Goal: Transaction & Acquisition: Purchase product/service

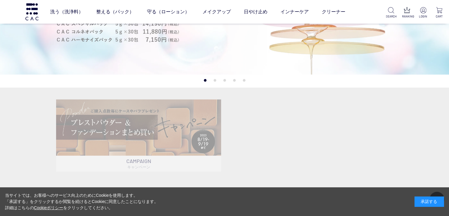
scroll to position [118, 0]
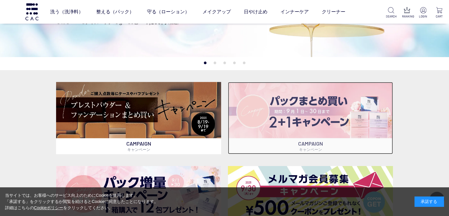
click at [325, 125] on img at bounding box center [310, 110] width 165 height 56
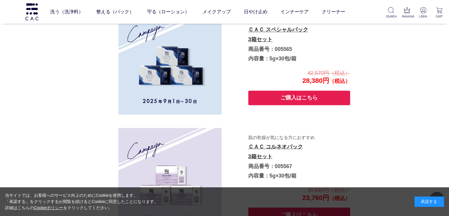
scroll to position [991, 0]
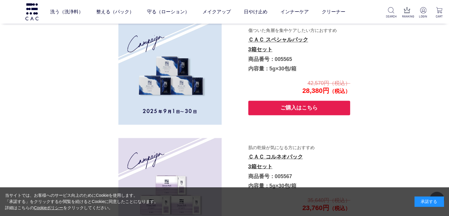
click at [325, 109] on button "ご購入はこちら" at bounding box center [299, 107] width 102 height 14
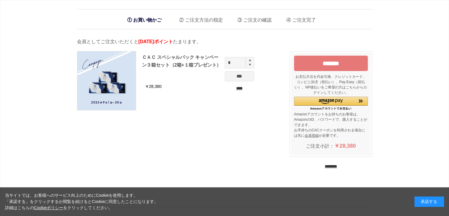
click at [249, 132] on div "ＣＡＣ スペシャルパック キャンペーン３箱セット（2箱+１箱プレゼント） ￥28,380 * *** **** ******* お支払方法を代金引換、クレジッ…" at bounding box center [224, 113] width 295 height 136
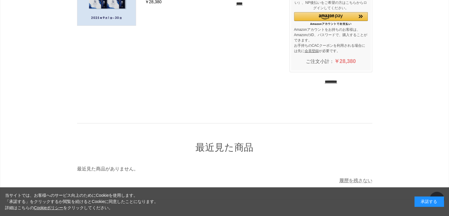
scroll to position [89, 0]
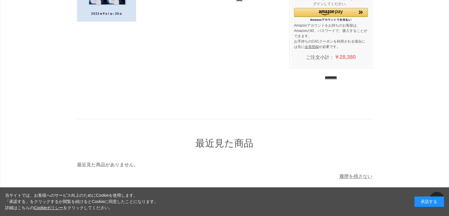
click at [337, 77] on input "********" at bounding box center [331, 78] width 12 height 6
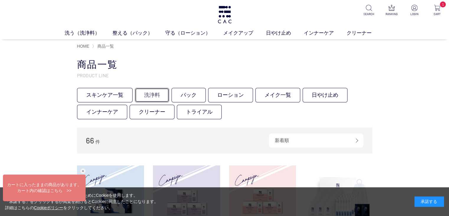
click at [154, 95] on link "洗浄料" at bounding box center [152, 95] width 34 height 14
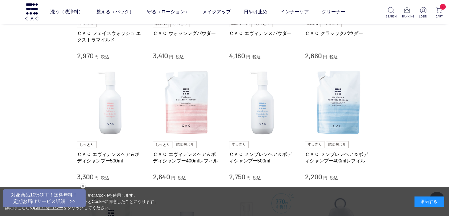
scroll to position [354, 0]
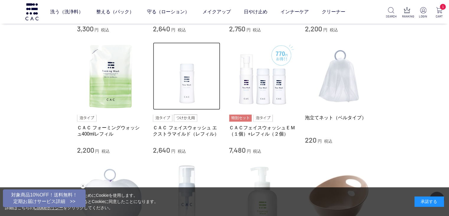
click at [194, 88] on img at bounding box center [186, 75] width 67 height 67
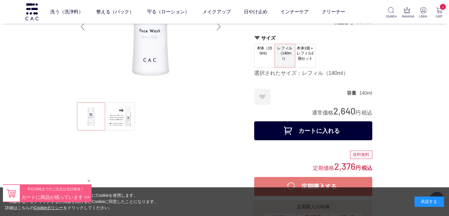
scroll to position [59, 0]
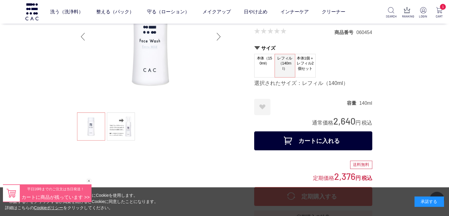
click at [310, 62] on span "本体1個＋レフィル2個セット" at bounding box center [305, 63] width 20 height 19
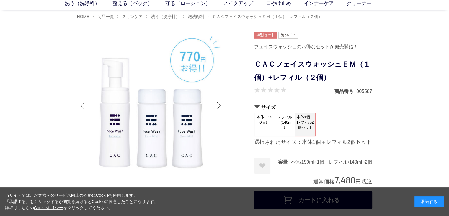
scroll to position [59, 0]
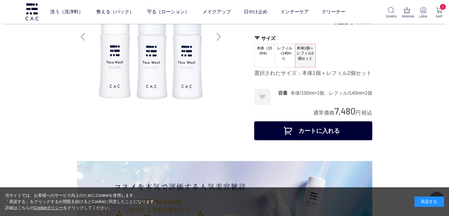
click at [290, 61] on span "レフィル（140ml）" at bounding box center [285, 53] width 20 height 19
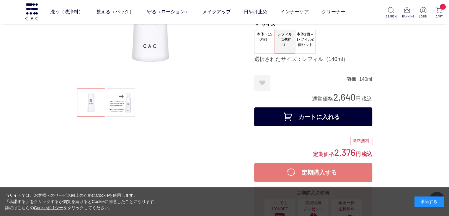
scroll to position [89, 0]
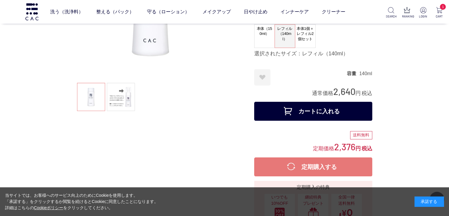
click at [308, 115] on button "カートに入れる" at bounding box center [313, 111] width 118 height 19
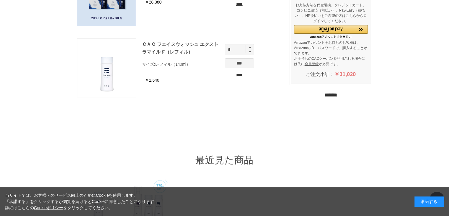
scroll to position [118, 0]
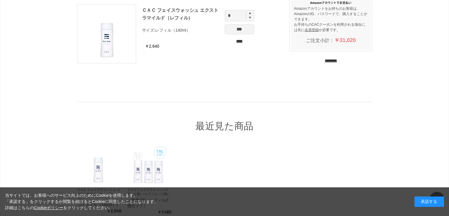
click at [330, 59] on input "********" at bounding box center [331, 61] width 12 height 6
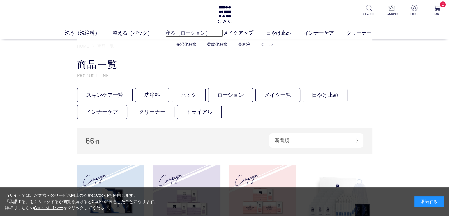
click at [190, 33] on link "守る（ローション）" at bounding box center [194, 33] width 58 height 8
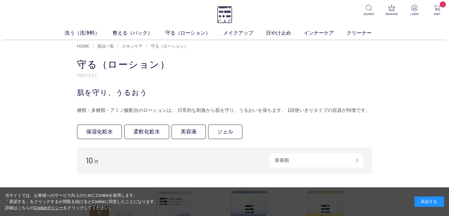
click at [225, 14] on img at bounding box center [224, 14] width 15 height 17
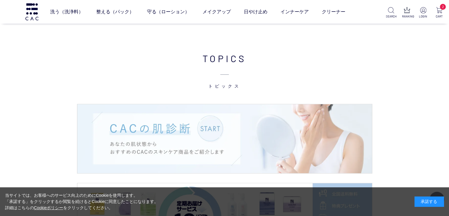
scroll to position [857, 0]
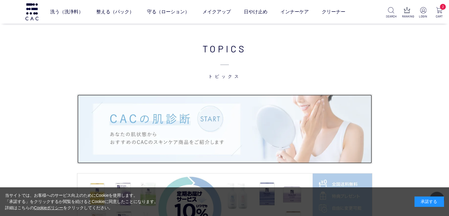
click at [197, 108] on img at bounding box center [224, 128] width 295 height 69
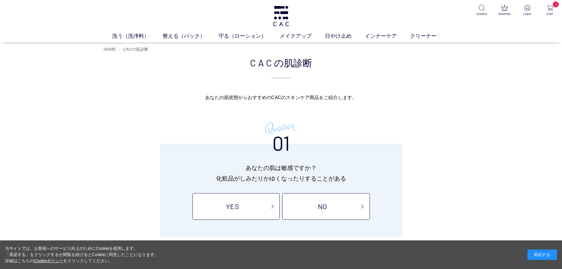
drag, startPoint x: 417, startPoint y: 1, endPoint x: 148, endPoint y: 98, distance: 286.7
click at [148, 98] on p "あなたの肌状態から おすすめのCACのスキンケア商品を ご紹介します。" at bounding box center [281, 97] width 354 height 9
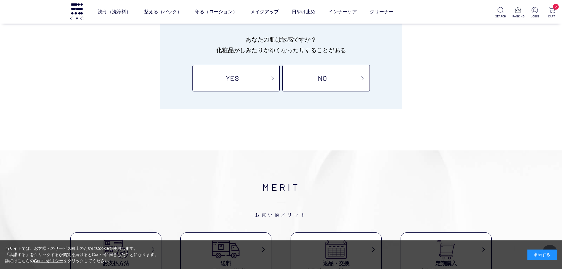
scroll to position [74, 0]
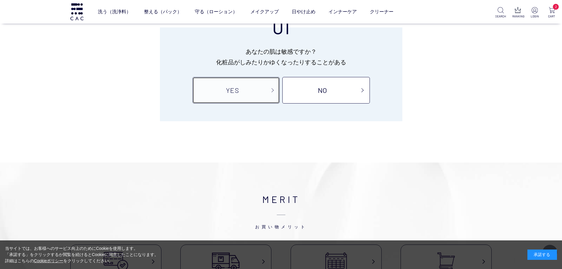
click at [256, 94] on link "YES" at bounding box center [235, 90] width 87 height 27
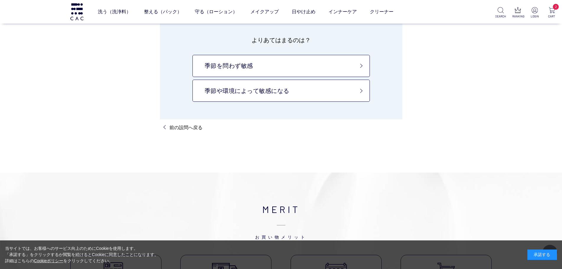
scroll to position [74, 0]
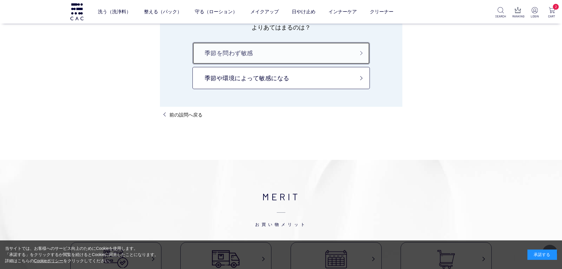
click at [272, 52] on link "季節を問わず敏感" at bounding box center [280, 53] width 177 height 22
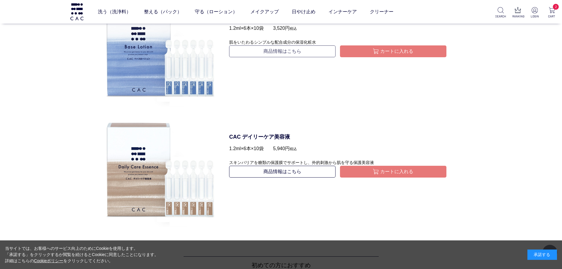
scroll to position [591, 0]
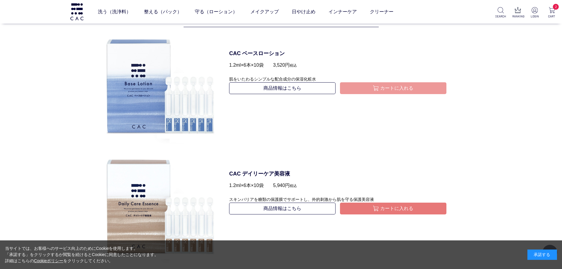
click at [388, 88] on button "カートに入れる" at bounding box center [393, 88] width 106 height 12
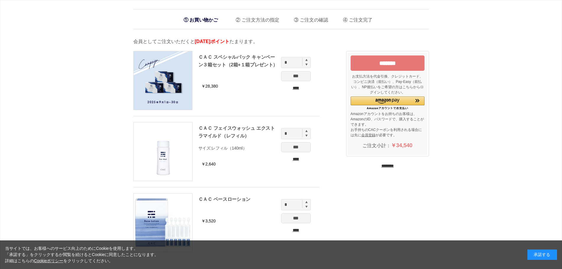
click at [384, 162] on div "******* お支払方法を代金引換、クレジットカード、コンビニ決済（前払い）、Pay-Easy（前払い）、NP後払いをご希望の方はこちらからログインしてくだ…" at bounding box center [387, 110] width 83 height 118
click at [384, 163] on input "********" at bounding box center [387, 166] width 12 height 6
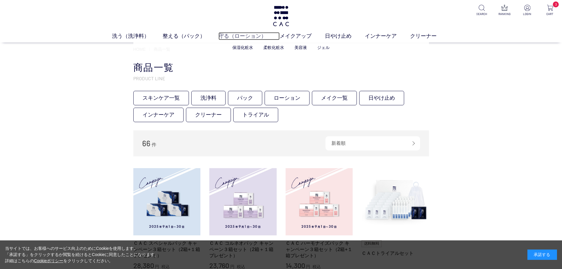
click at [219, 35] on link "守る（ローション）" at bounding box center [248, 36] width 61 height 8
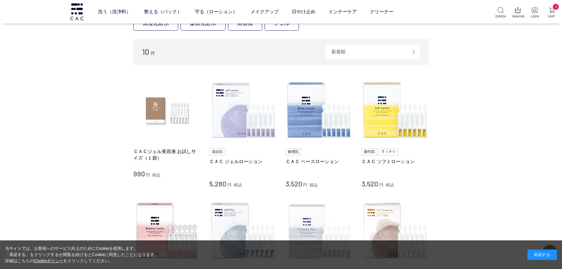
scroll to position [56, 0]
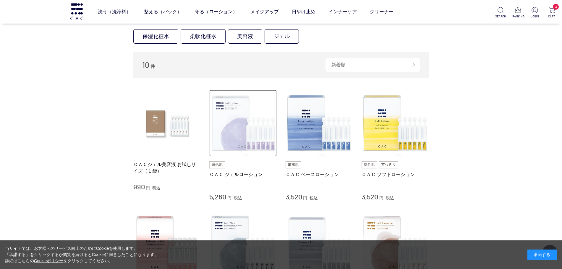
click at [223, 136] on img at bounding box center [242, 123] width 67 height 67
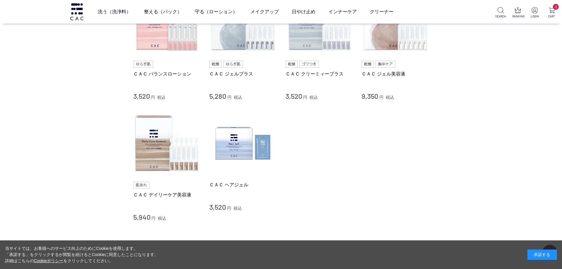
scroll to position [240, 0]
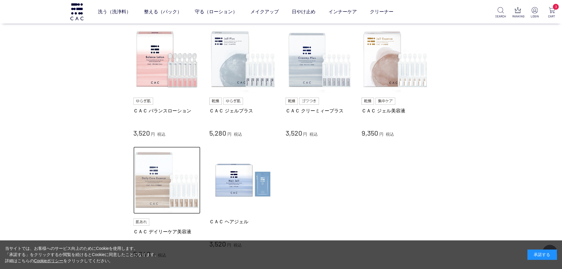
click at [167, 174] on img at bounding box center [166, 180] width 67 height 67
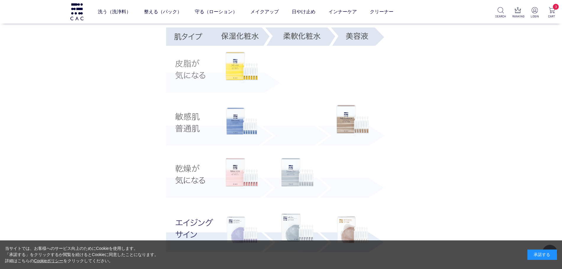
scroll to position [1108, 0]
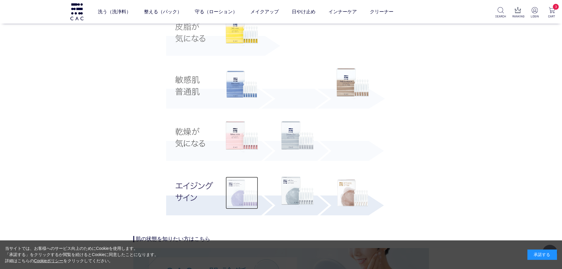
click at [248, 206] on img at bounding box center [241, 193] width 32 height 32
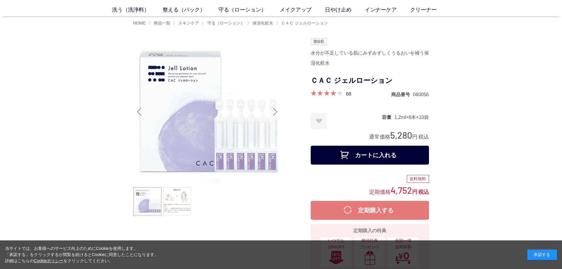
scroll to position [37, 0]
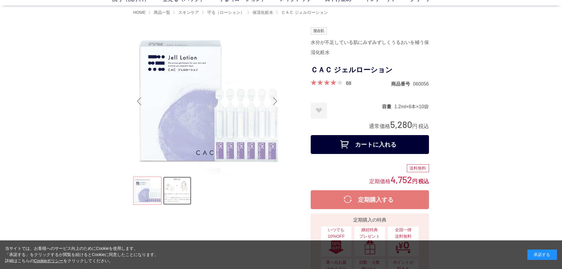
click at [175, 202] on link at bounding box center [177, 191] width 28 height 28
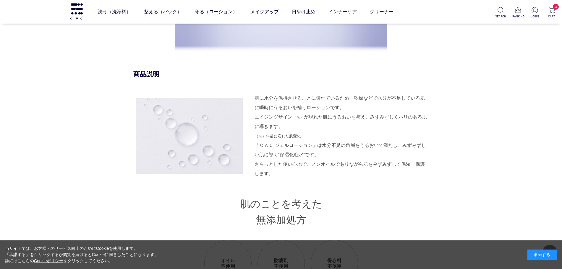
scroll to position [554, 0]
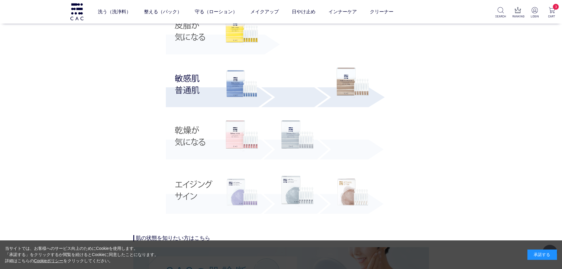
scroll to position [1108, 0]
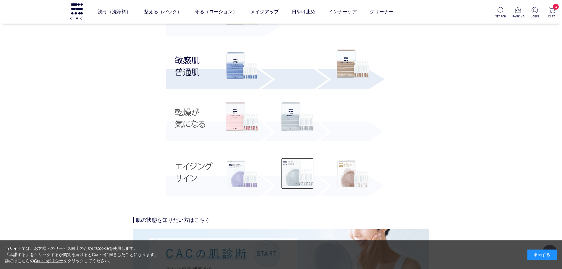
click at [293, 179] on img at bounding box center [297, 173] width 32 height 31
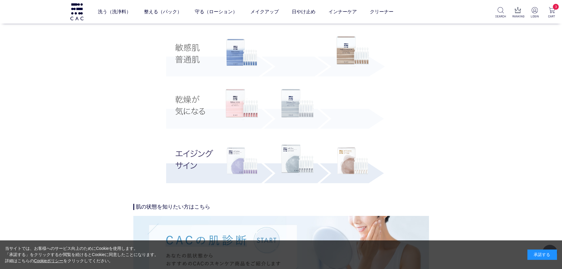
scroll to position [1108, 0]
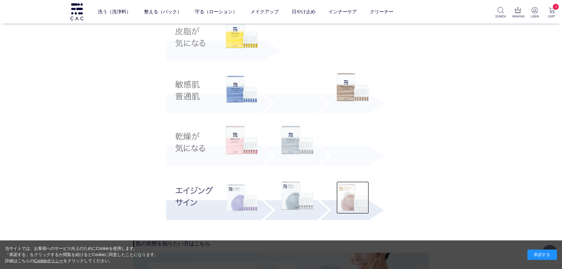
click at [351, 194] on img at bounding box center [352, 198] width 32 height 32
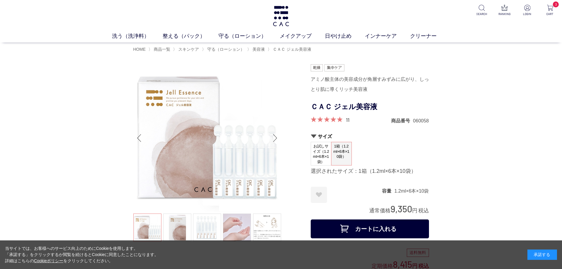
scroll to position [37, 0]
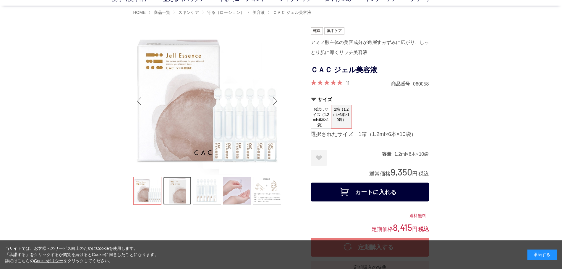
click at [182, 189] on link at bounding box center [177, 191] width 28 height 28
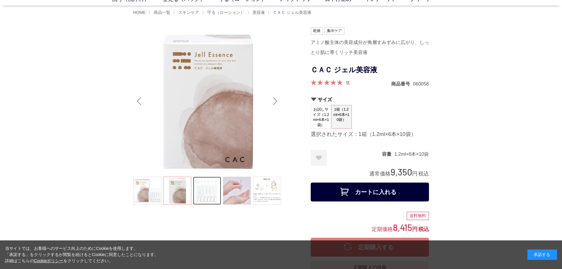
click at [202, 189] on link at bounding box center [207, 191] width 28 height 28
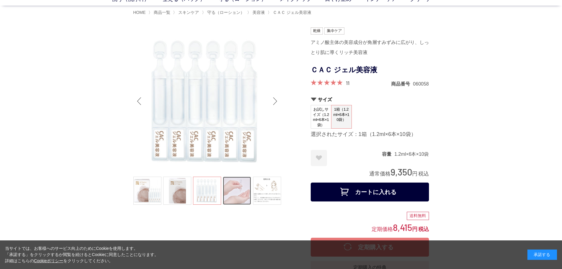
click at [238, 186] on link at bounding box center [237, 191] width 28 height 28
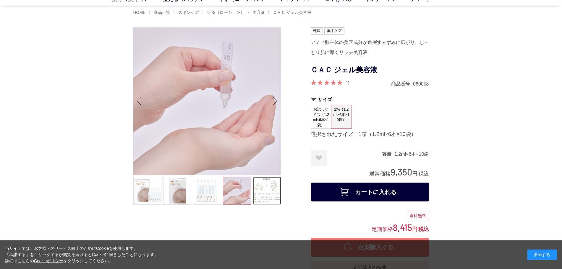
click at [279, 186] on link at bounding box center [267, 191] width 28 height 28
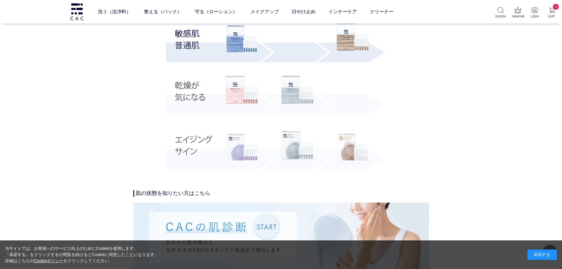
scroll to position [1440, 0]
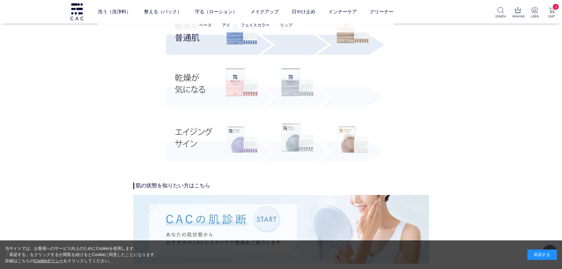
click at [346, 28] on ul "ベース アイ フェイスカラー リップ" at bounding box center [245, 25] width 295 height 14
click at [348, 36] on img at bounding box center [352, 30] width 32 height 31
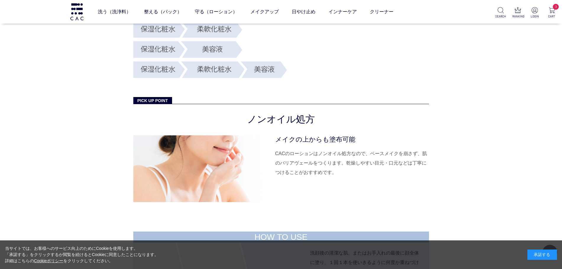
scroll to position [1957, 0]
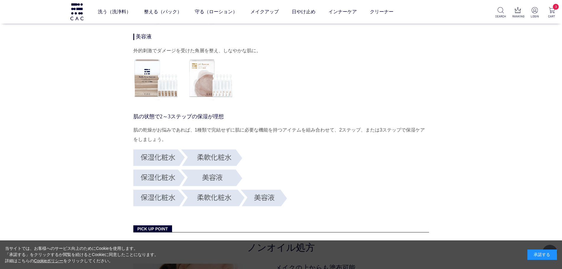
click at [218, 80] on img at bounding box center [210, 78] width 45 height 45
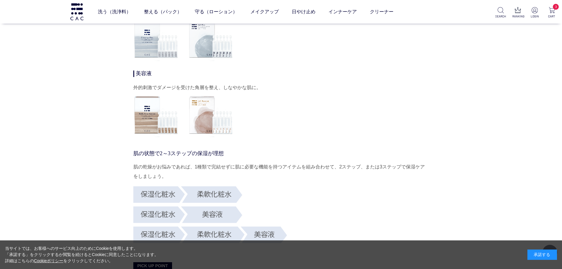
click at [160, 106] on img at bounding box center [155, 114] width 45 height 45
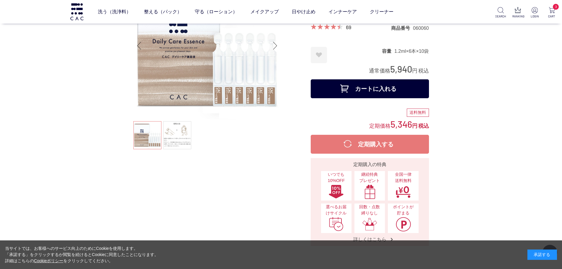
scroll to position [37, 0]
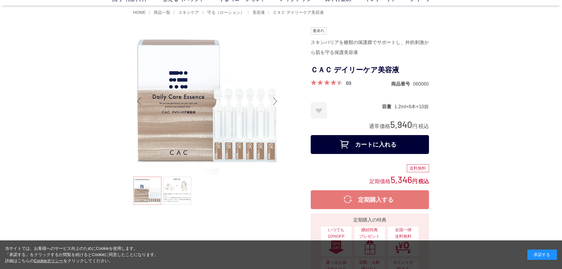
click at [383, 201] on button "定期購入する" at bounding box center [369, 200] width 118 height 19
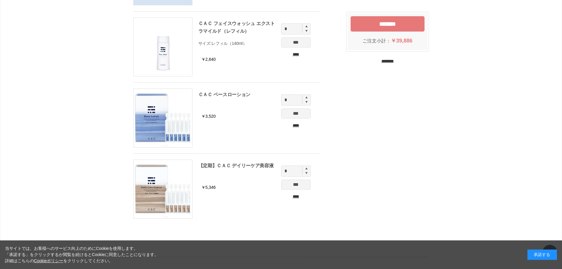
scroll to position [148, 0]
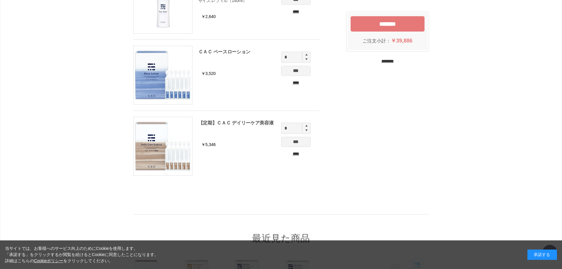
click at [292, 82] on input "****" at bounding box center [296, 83] width 30 height 6
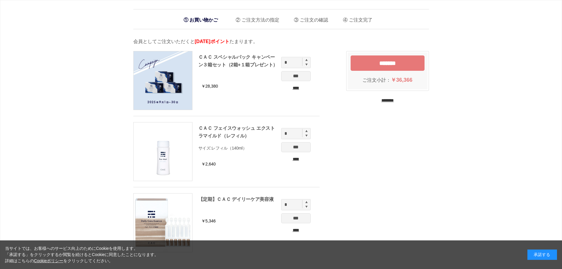
click at [385, 101] on input "********" at bounding box center [387, 101] width 12 height 6
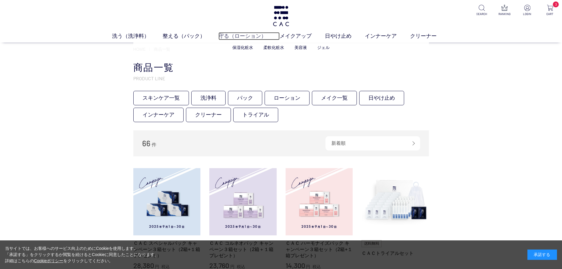
click at [235, 35] on link "守る（ローション）" at bounding box center [248, 36] width 61 height 8
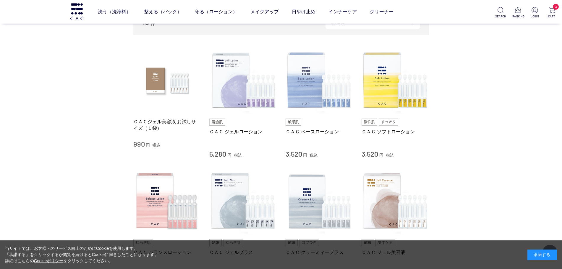
scroll to position [111, 0]
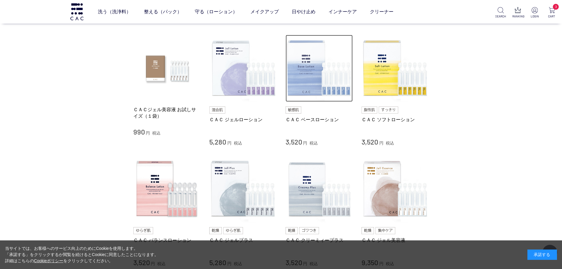
click at [316, 99] on img at bounding box center [318, 68] width 67 height 67
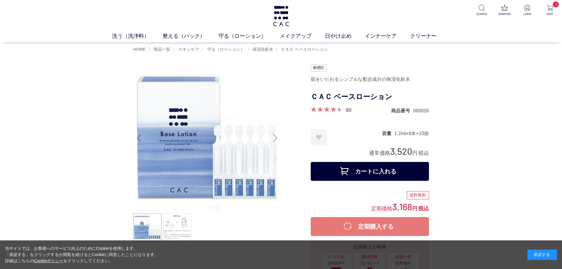
drag, startPoint x: 389, startPoint y: 219, endPoint x: 389, endPoint y: 224, distance: 4.8
click at [389, 224] on button "定期購入する" at bounding box center [369, 226] width 118 height 19
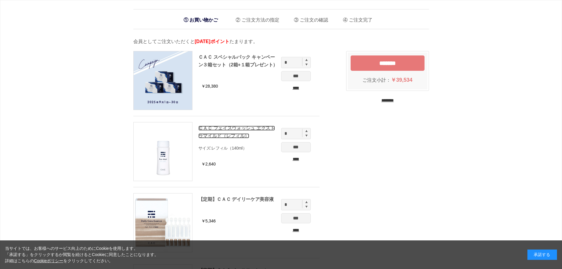
click at [236, 129] on link "ＣＡＣ フェイスウォッシュ エクストラマイルド（レフィル）" at bounding box center [236, 132] width 77 height 13
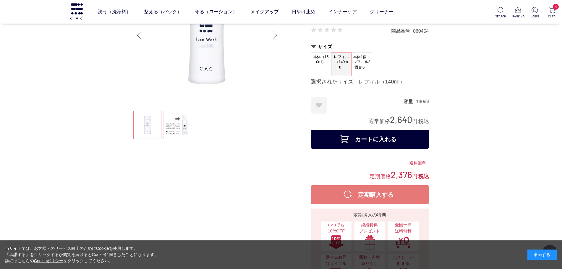
scroll to position [37, 0]
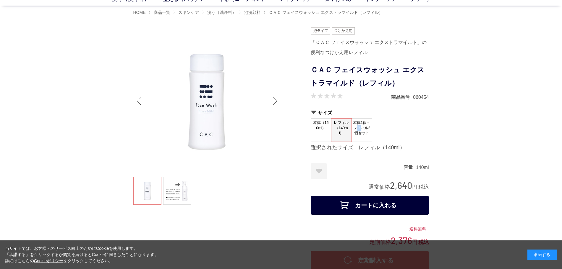
click at [360, 127] on span "本体1個＋レフィル2個セット" at bounding box center [362, 128] width 20 height 19
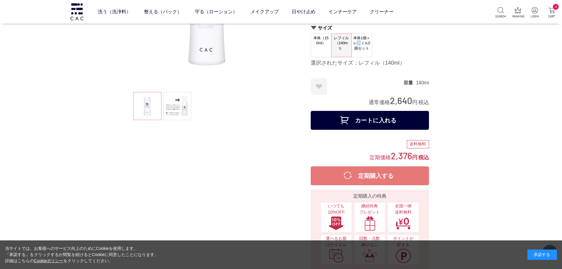
scroll to position [110, 0]
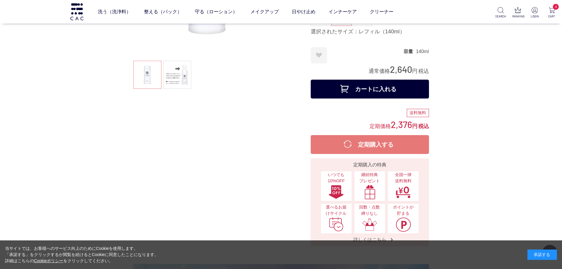
click at [399, 150] on button "定期購入する" at bounding box center [369, 144] width 118 height 19
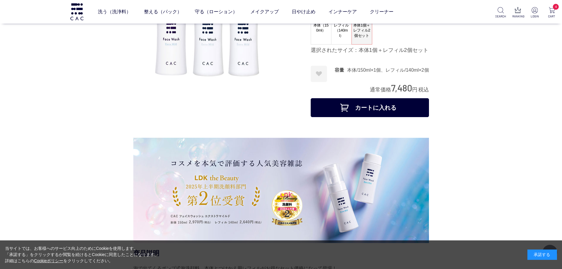
scroll to position [37, 0]
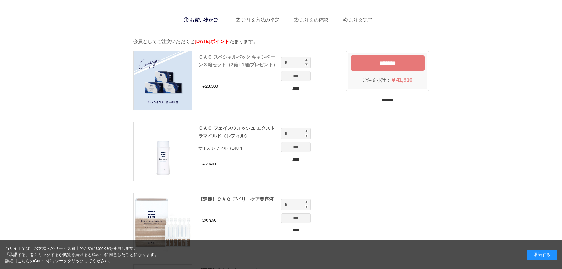
click at [221, 60] on div "ＣＡＣ スペシャルパック キャンペーン３箱セット（2箱+１箱プレゼント）" at bounding box center [238, 60] width 80 height 15
click at [224, 58] on link "ＣＡＣ スペシャルパック キャンペーン３箱セット（2箱+１箱プレゼント）" at bounding box center [237, 61] width 79 height 13
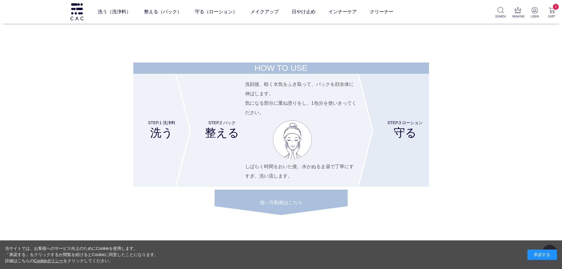
scroll to position [2105, 0]
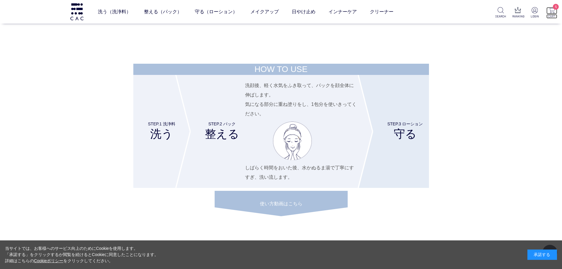
click at [549, 9] on img at bounding box center [551, 10] width 6 height 6
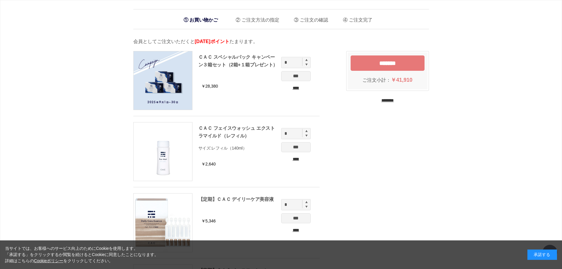
click at [258, 120] on ul "ＣＡＣ スペシャルパック キャンペーン３箱セット（2箱+１箱プレゼント） ￥28,380 * *** **** ＣＡＣ フェイスウォッシュ エクストラマイルド…" at bounding box center [232, 226] width 198 height 350
click at [264, 128] on link "ＣＡＣ フェイスウォッシュ エクストラマイルド（レフィル）" at bounding box center [236, 132] width 77 height 13
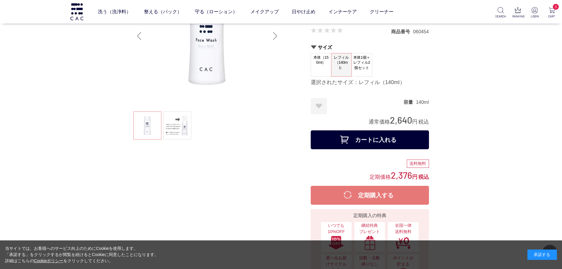
scroll to position [185, 0]
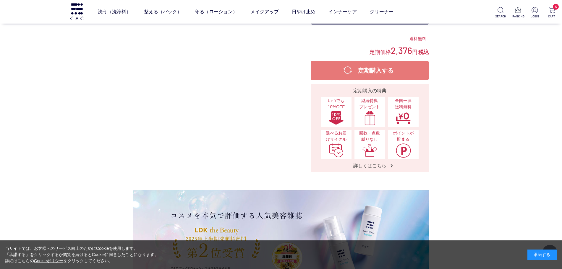
click at [413, 67] on button "定期購入する" at bounding box center [369, 70] width 118 height 19
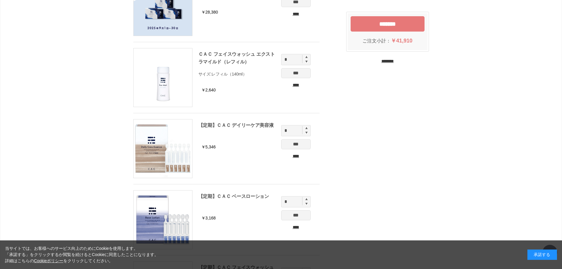
scroll to position [74, 0]
click at [298, 87] on input "****" at bounding box center [296, 85] width 30 height 6
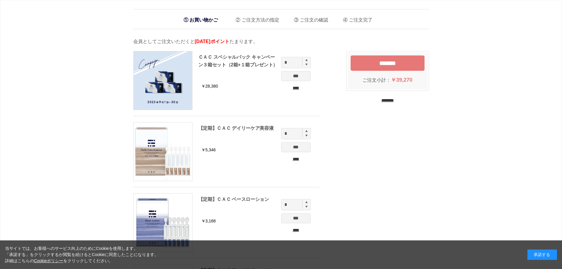
click at [394, 66] on input "*******" at bounding box center [387, 63] width 74 height 15
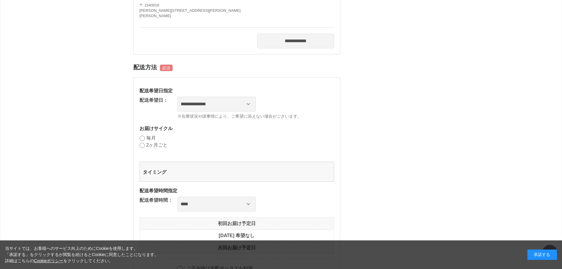
scroll to position [369, 0]
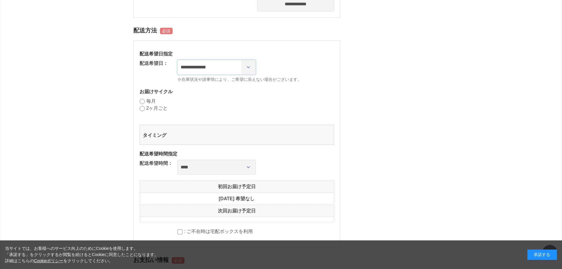
click at [233, 75] on select "**********" at bounding box center [216, 67] width 78 height 15
click at [177, 75] on select "**********" at bounding box center [216, 67] width 78 height 15
click at [264, 110] on div "**********" at bounding box center [236, 143] width 207 height 207
click at [378, 64] on div "マークの箇所は、必ずご指定ください。 商品情報 ＣＡＣ スペシャルパック キャンペーン３箱セット（2箱+１箱プレゼント） 数量: 1 【定期】ＣＡＣ デイリー…" at bounding box center [280, 76] width 295 height 814
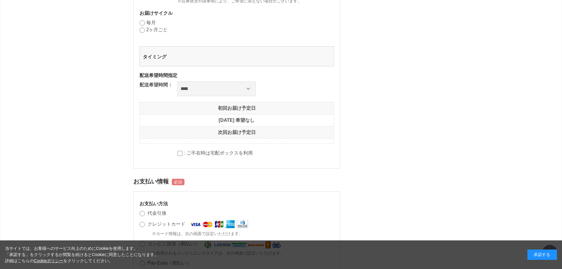
scroll to position [443, 0]
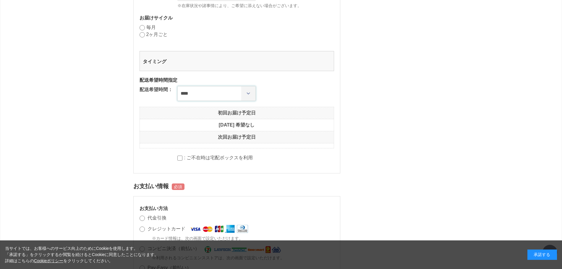
click at [200, 101] on select "**** *** ****** ****** ****** ******" at bounding box center [216, 93] width 78 height 15
click at [177, 101] on select "**** *** ****** ****** ****** ******" at bounding box center [216, 93] width 78 height 15
click at [365, 123] on div "マークの箇所は、必ずご指定ください。 商品情報 ＣＡＣ スペシャルパック キャンペーン３箱セット（2箱+１箱プレゼント） 数量: 1 【定期】ＣＡＣ デイリー…" at bounding box center [280, 2] width 295 height 814
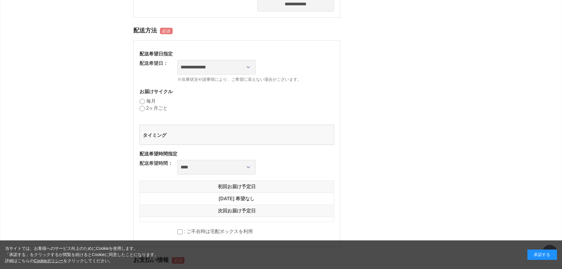
click at [147, 104] on label "毎月" at bounding box center [150, 101] width 9 height 5
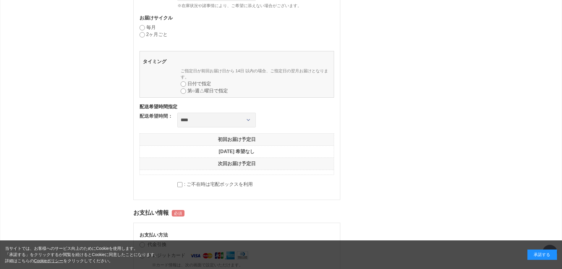
scroll to position [480, 0]
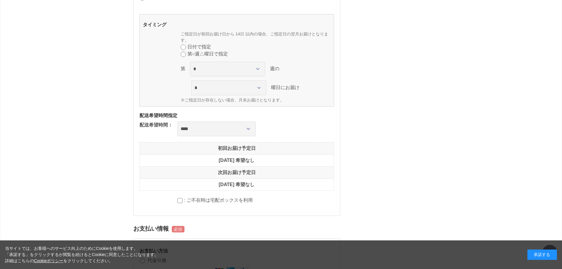
click at [195, 49] on label "日付で指定" at bounding box center [199, 46] width 24 height 5
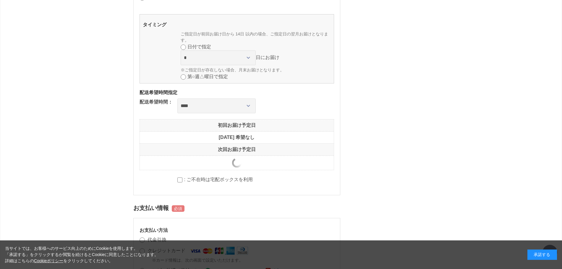
click at [276, 43] on p "ご指定日が前回お届け日から 14日 以内の場合、ご指定日の翌月お届けとなります。" at bounding box center [255, 37] width 150 height 12
click at [276, 73] on div "* * * * * * * * * ** ** ** ** ** ** ** ** ** ** ** ** ** ** ** ** ** ** ** ** *…" at bounding box center [255, 62] width 150 height 23
click at [148, 59] on dl "タイミング 曜日にお届け ご指定日が前回お届け日から 14日 以内の場合、ご指定日の翌月お届けとなります。 日付で指定 * * * * * * * * * *…" at bounding box center [236, 48] width 194 height 69
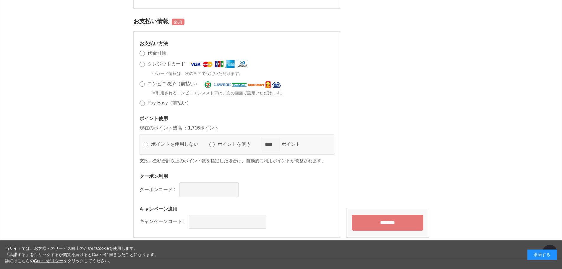
scroll to position [734, 0]
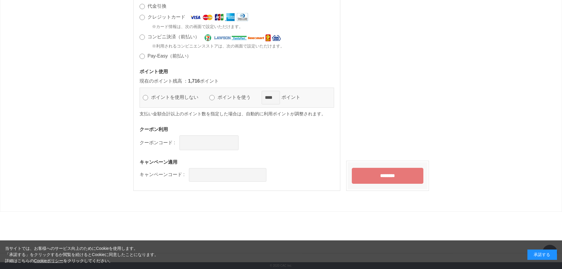
click at [221, 100] on label "ポイントを使う" at bounding box center [236, 97] width 41 height 5
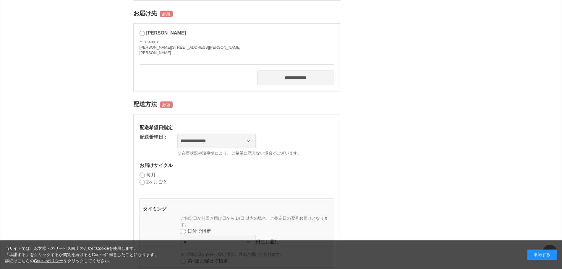
scroll to position [369, 0]
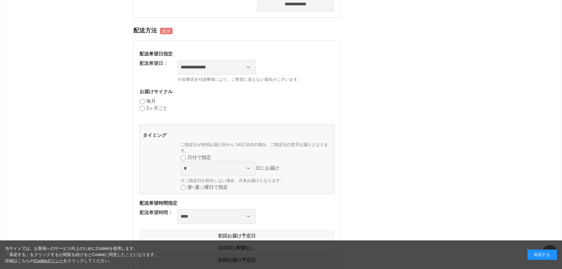
click at [177, 112] on dl "毎月 2ヶ月ごと" at bounding box center [236, 105] width 194 height 14
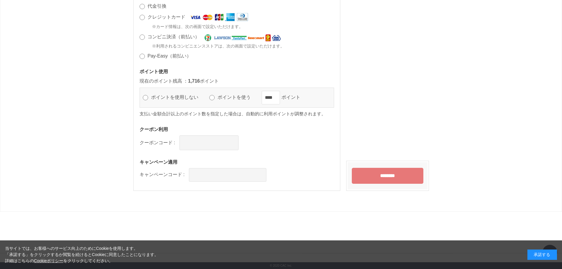
scroll to position [734, 0]
click at [392, 178] on input "********" at bounding box center [387, 176] width 71 height 16
